Goal: Use online tool/utility

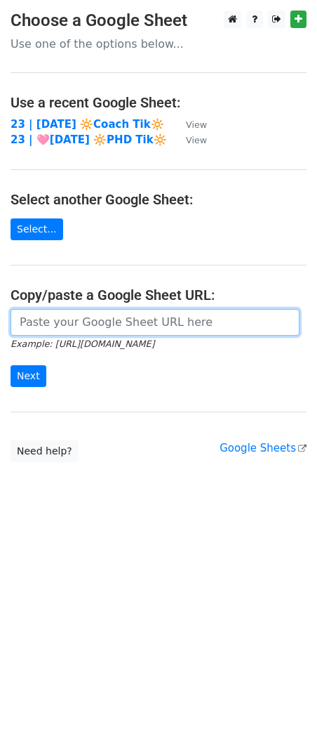
click at [100, 320] on input "url" at bounding box center [155, 322] width 289 height 27
paste input "[URL][DOMAIN_NAME]"
type input "[URL][DOMAIN_NAME]"
click at [11, 365] on input "Next" at bounding box center [29, 376] width 36 height 22
